Goal: Navigation & Orientation: Find specific page/section

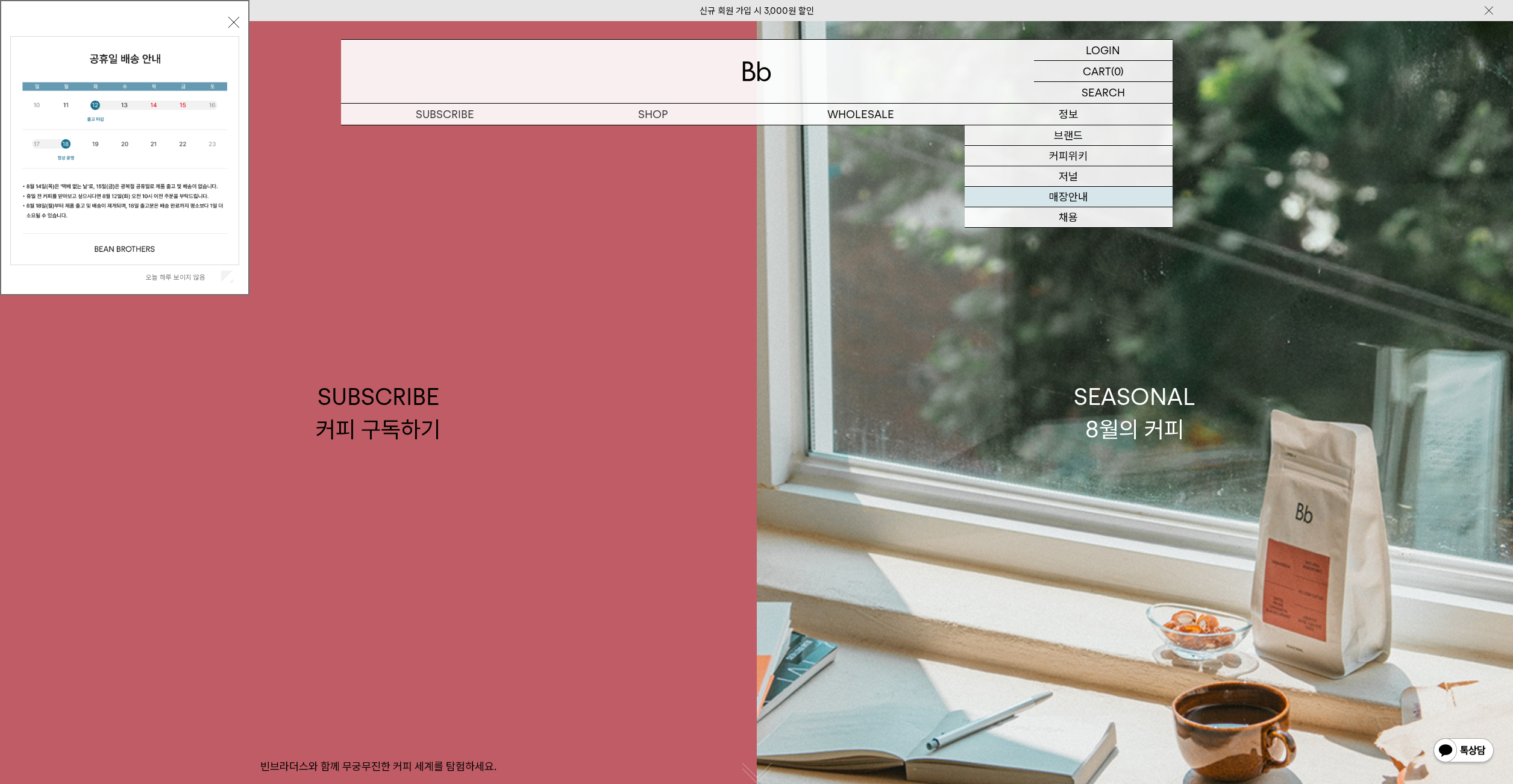
click at [1096, 198] on link "매장안내" at bounding box center [1068, 197] width 208 height 20
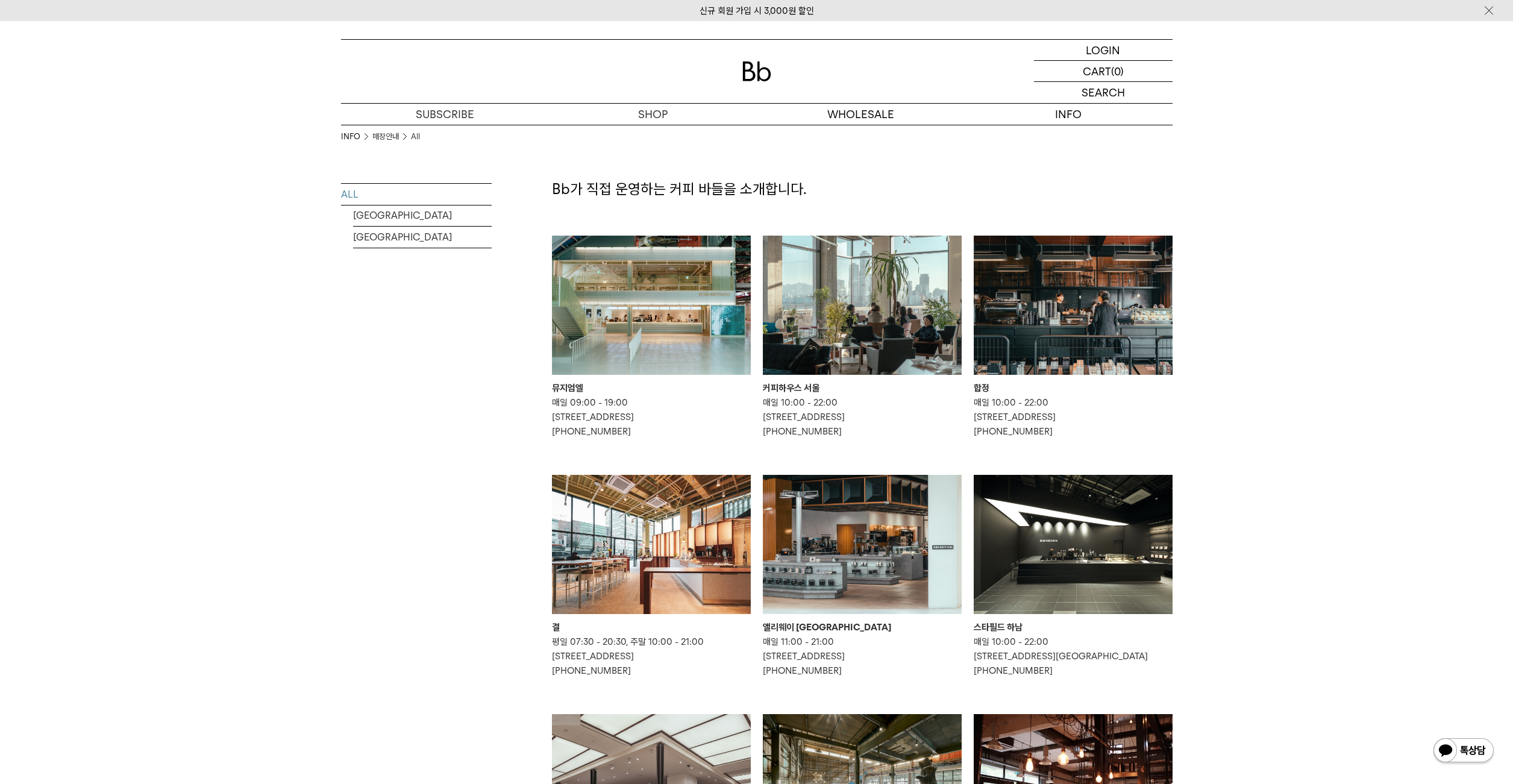
click at [664, 306] on img at bounding box center [651, 305] width 199 height 139
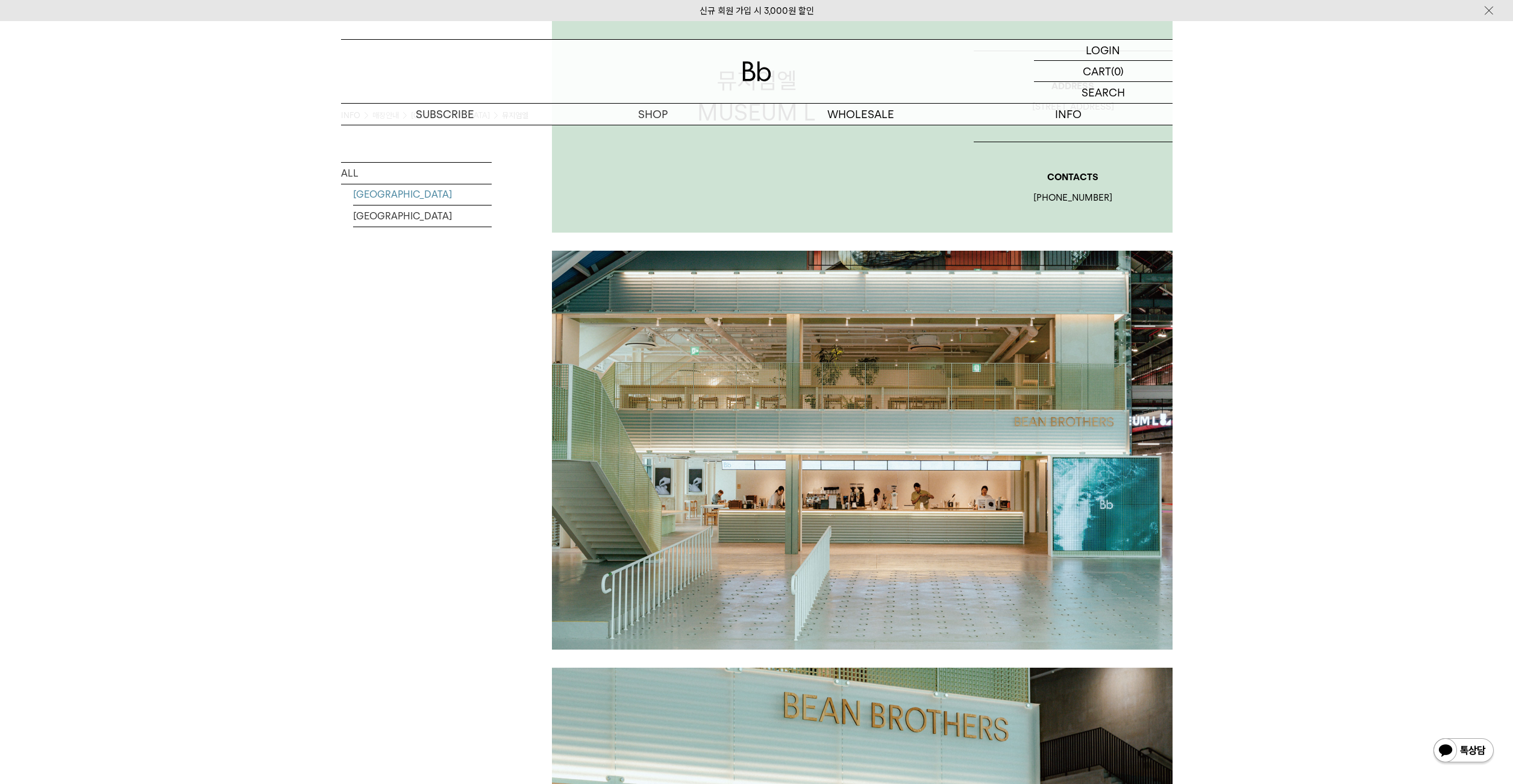
scroll to position [288, 0]
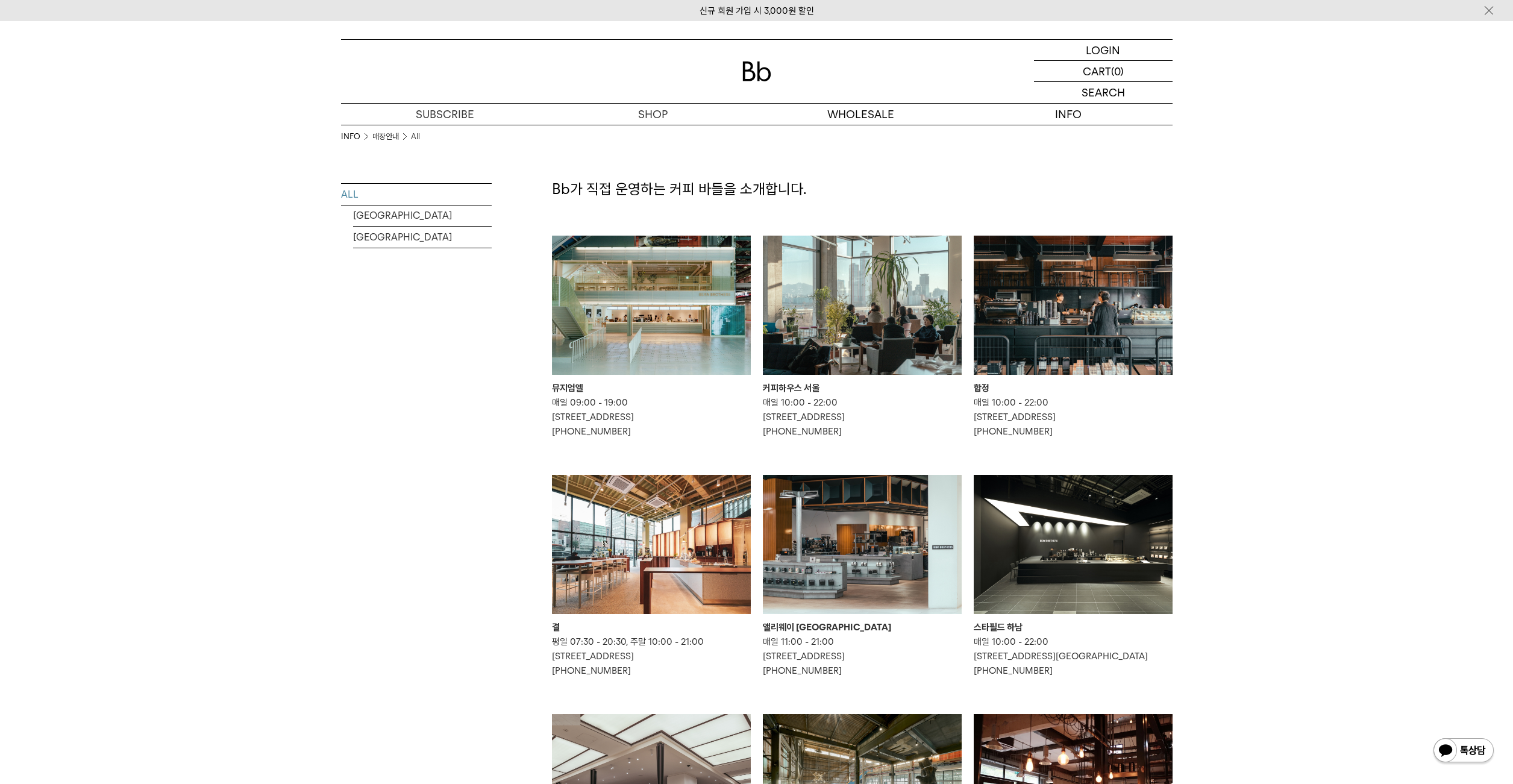
click at [879, 333] on img at bounding box center [862, 305] width 199 height 139
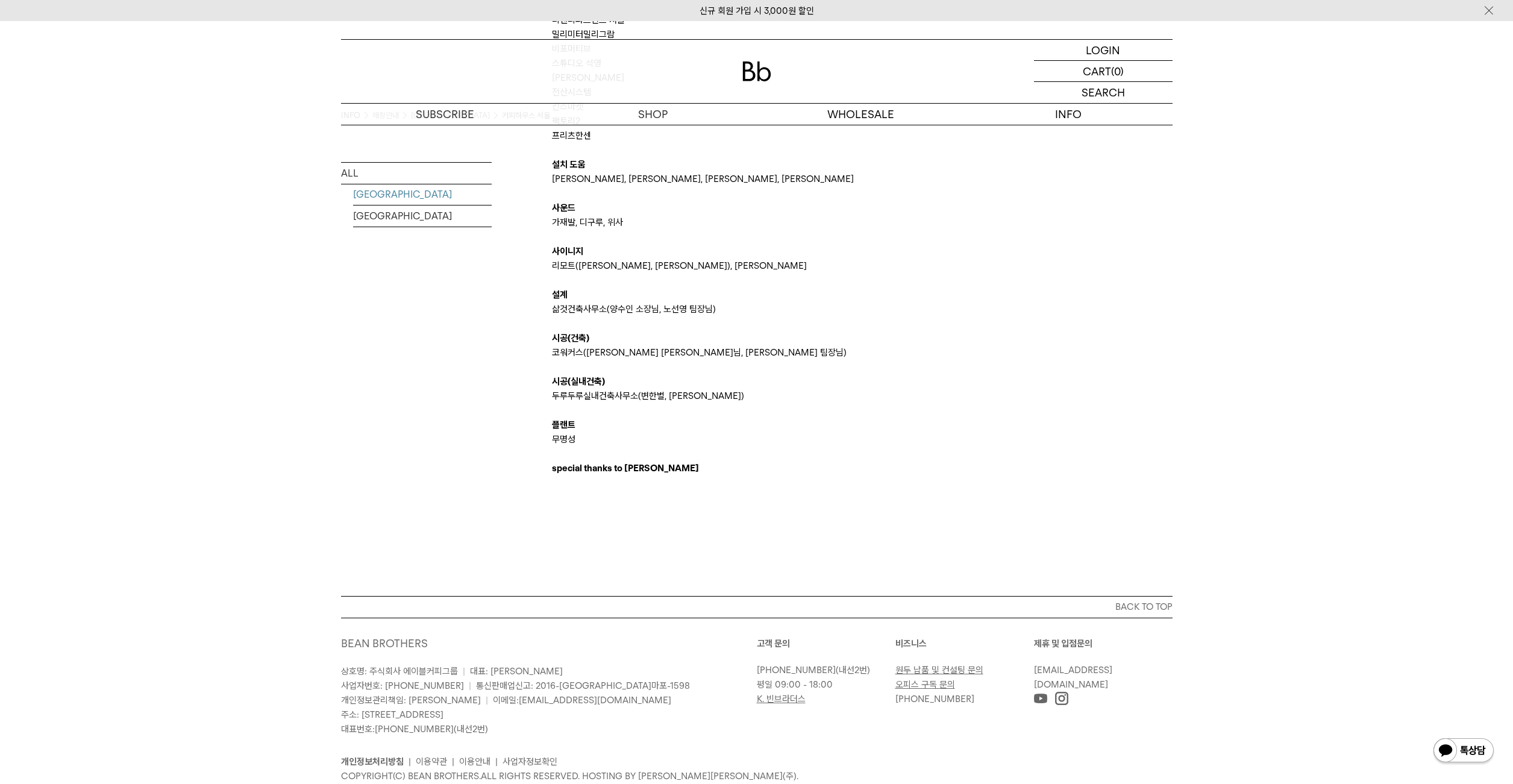
scroll to position [2685, 0]
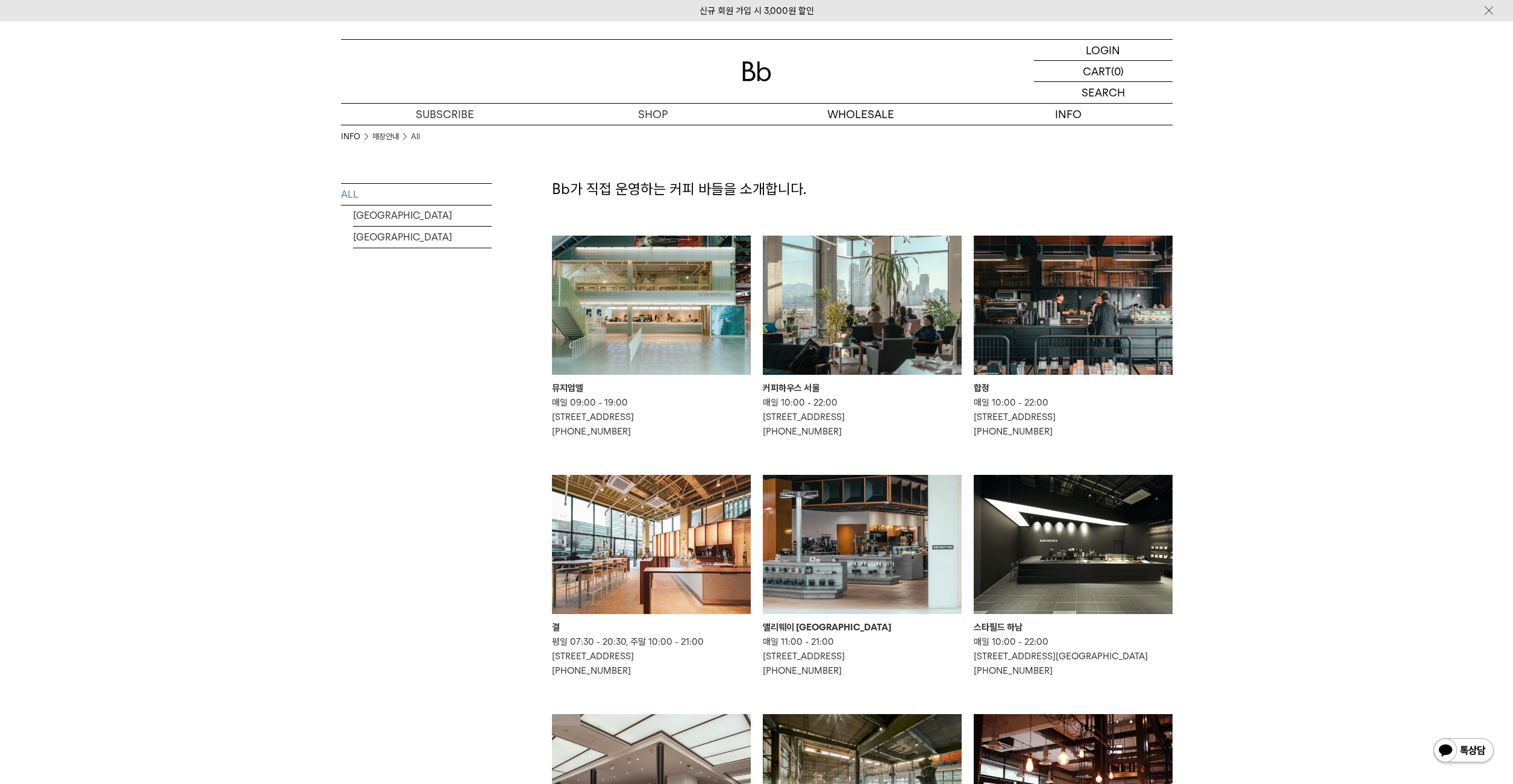
click at [869, 547] on img at bounding box center [862, 544] width 199 height 139
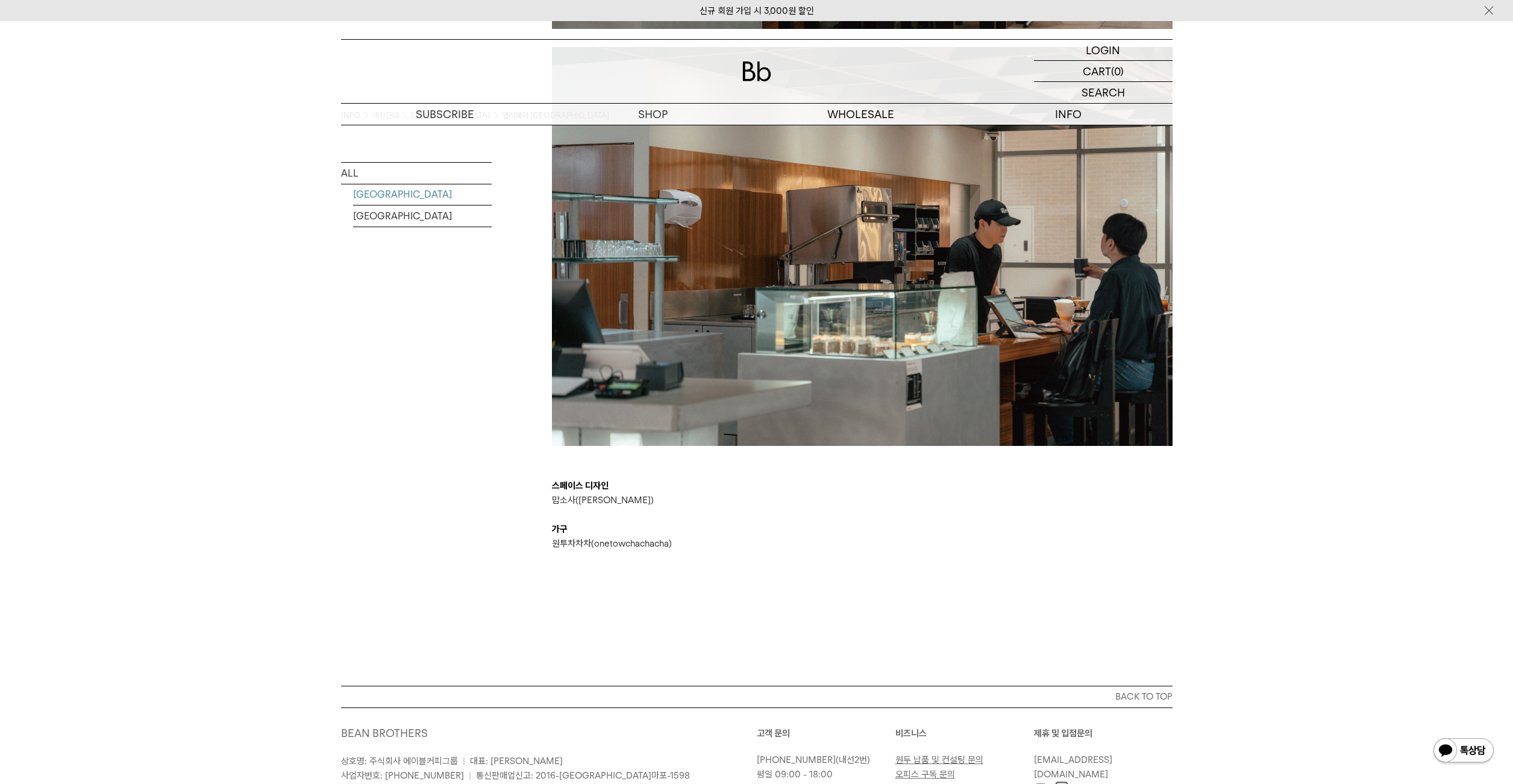
scroll to position [2063, 0]
